Goal: Transaction & Acquisition: Obtain resource

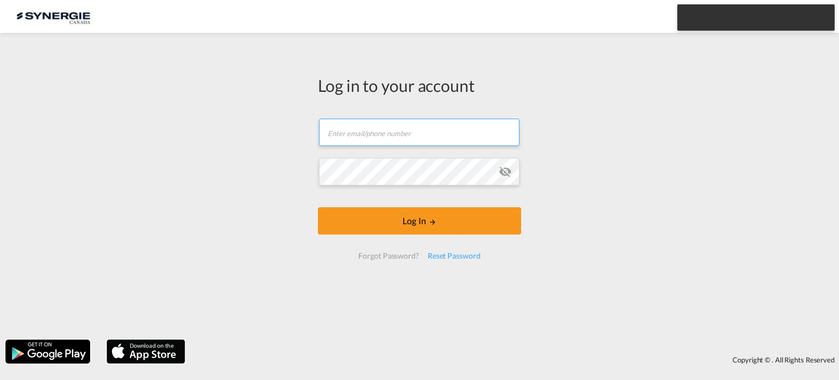
type input "[EMAIL_ADDRESS][DOMAIN_NAME]"
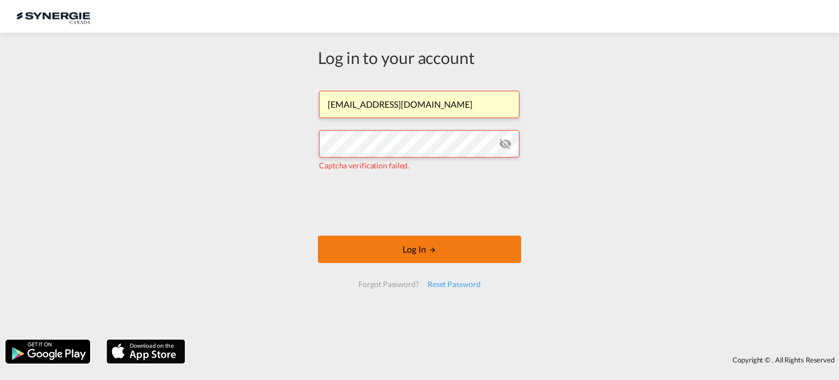
click at [414, 246] on button "Log In" at bounding box center [419, 248] width 203 height 27
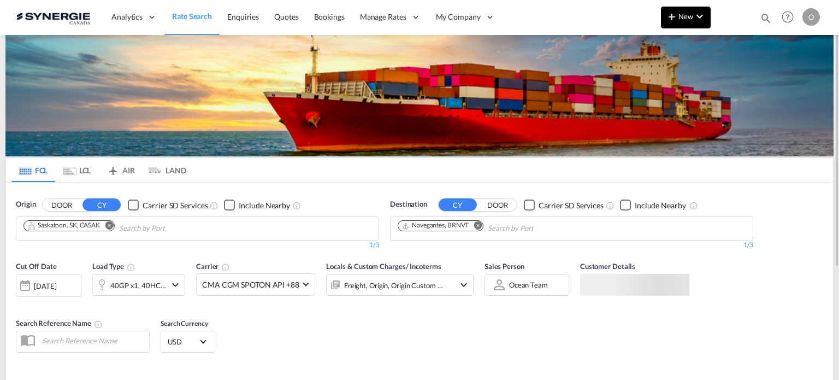
click at [701, 16] on md-icon "icon-chevron-down" at bounding box center [699, 16] width 13 height 13
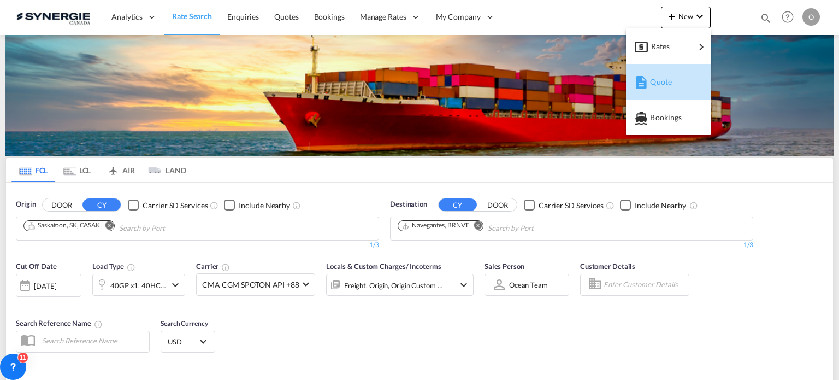
click at [675, 77] on div "Quote" at bounding box center [670, 81] width 40 height 27
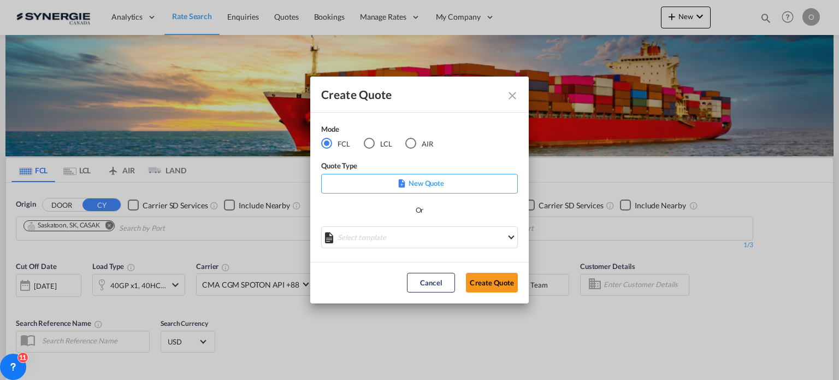
click at [513, 96] on md-icon "Close dialog" at bounding box center [512, 95] width 13 height 13
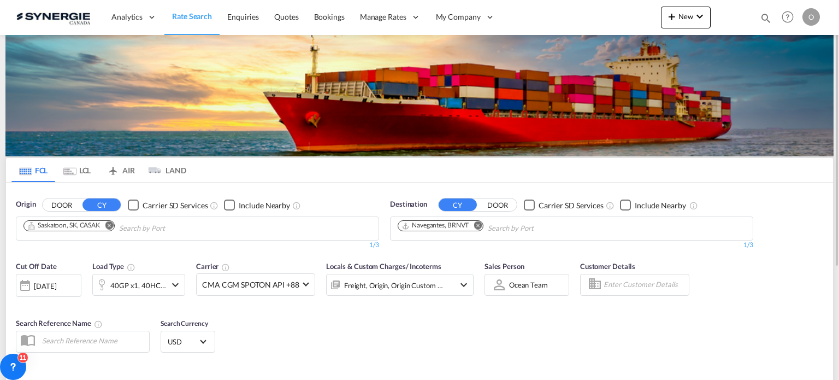
click at [765, 16] on md-icon "icon-magnify" at bounding box center [766, 18] width 12 height 12
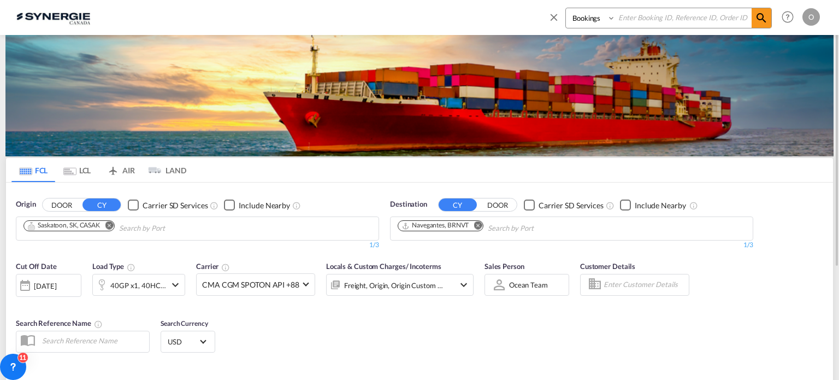
click at [577, 20] on select "Bookings Quotes Enquiries" at bounding box center [592, 18] width 52 height 20
select select "Quotes"
click at [566, 8] on select "Bookings Quotes Enquiries" at bounding box center [592, 18] width 52 height 20
click at [680, 10] on input at bounding box center [684, 17] width 136 height 19
paste input "SYC000009506"
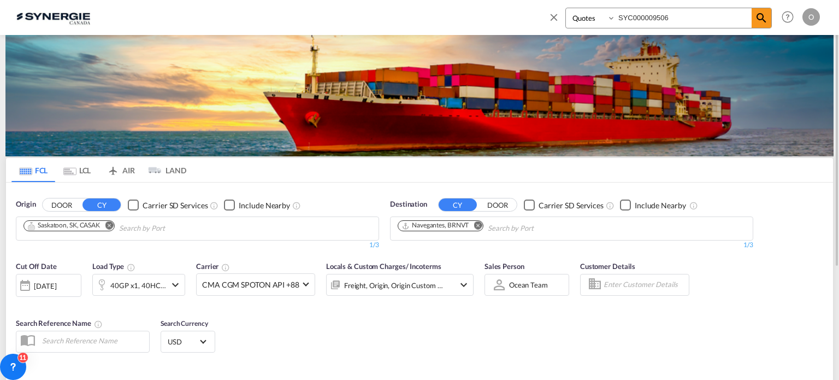
type input "SYC000009506"
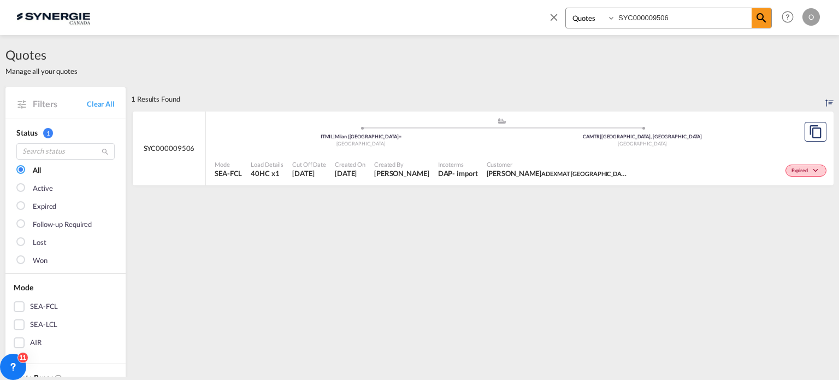
click at [487, 142] on div "[GEOGRAPHIC_DATA]" at bounding box center [361, 143] width 282 height 7
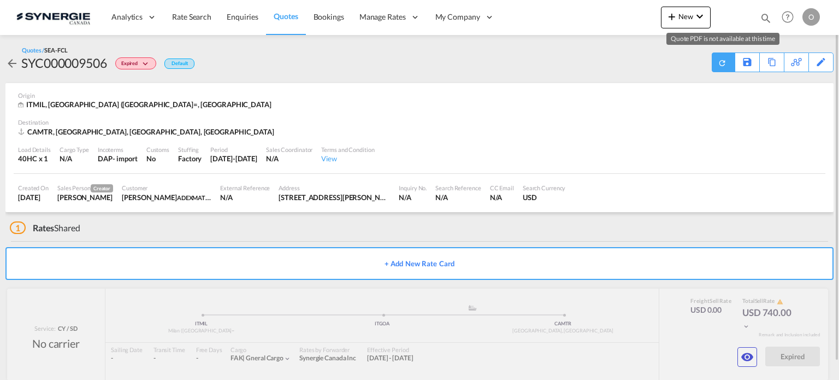
click at [718, 62] on md-icon "icon-refresh" at bounding box center [722, 62] width 9 height 9
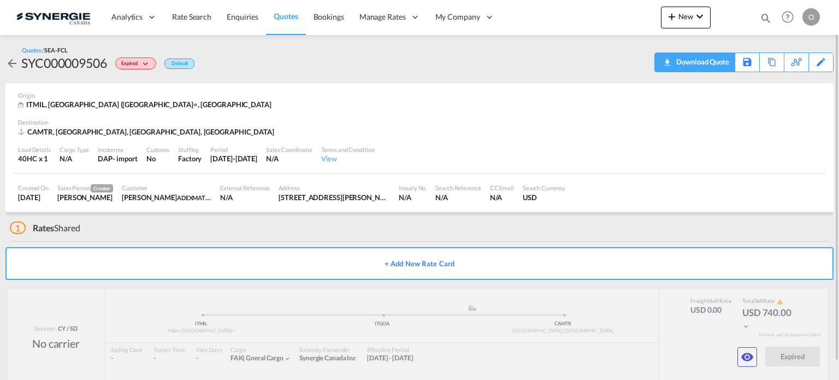
click at [703, 59] on div "Download Quote" at bounding box center [701, 61] width 56 height 17
